Goal: Task Accomplishment & Management: Manage account settings

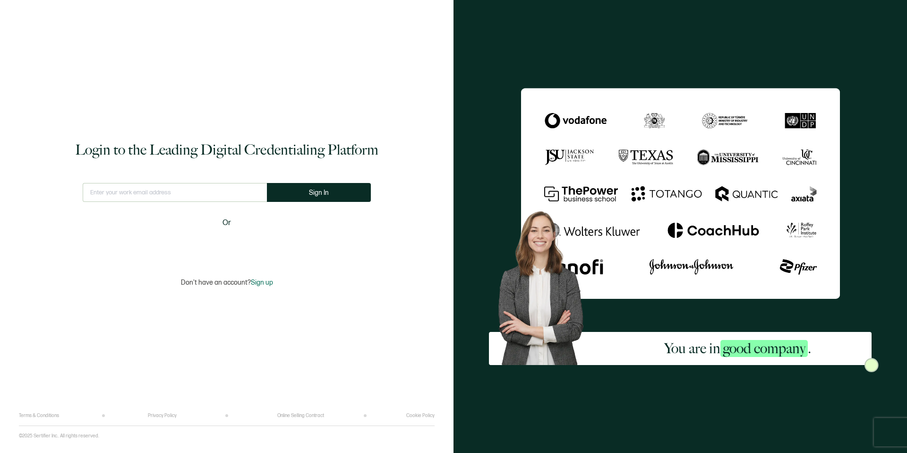
click at [228, 189] on input "text" at bounding box center [175, 192] width 184 height 19
type input "[PERSON_NAME][EMAIL_ADDRESS][DOMAIN_NAME]"
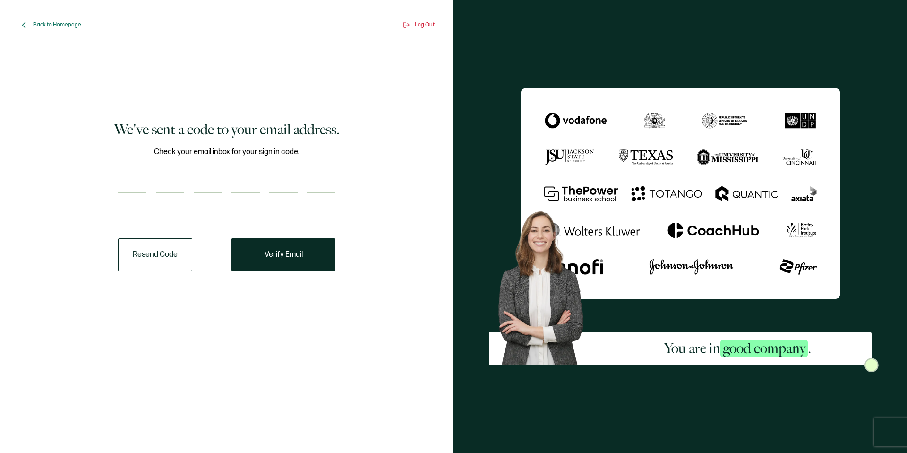
click at [130, 177] on input "number" at bounding box center [132, 183] width 28 height 19
paste input "9"
type input "9"
type input "4"
type input "0"
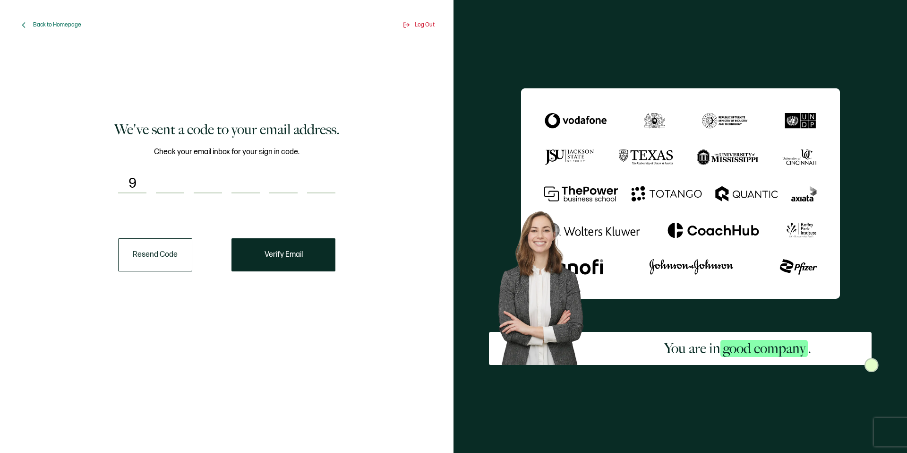
type input "1"
type input "5"
